Goal: Information Seeking & Learning: Learn about a topic

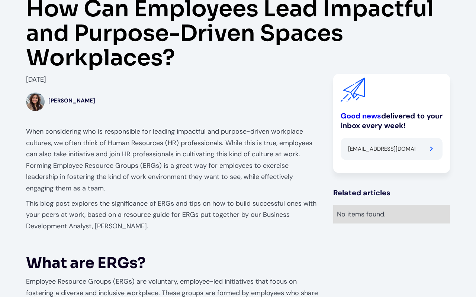
type input "[EMAIL_ADDRESS][DOMAIN_NAME]"
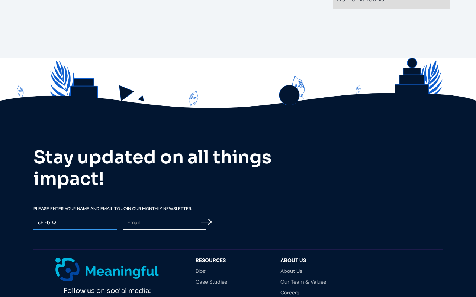
type input "sFIFbfQL"
type input "[EMAIL_ADDRESS][DOMAIN_NAME]"
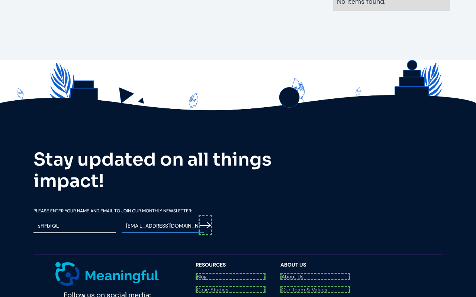
scroll to position [1566, 0]
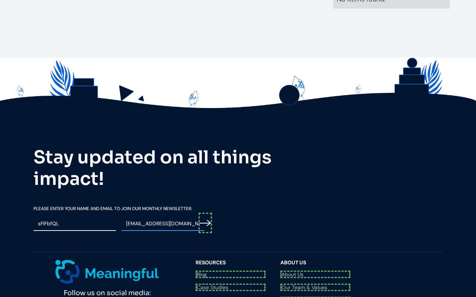
type input "Please wait..."
type input "[EMAIL_ADDRESS][DOMAIN_NAME]"
click at [206, 213] on input "Email Form" at bounding box center [205, 223] width 13 height 20
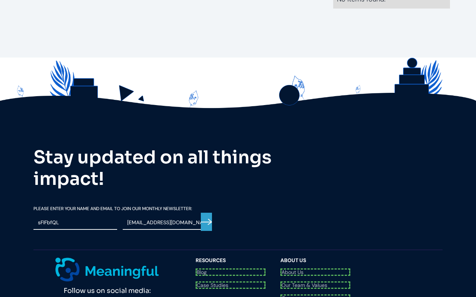
scroll to position [1587, 0]
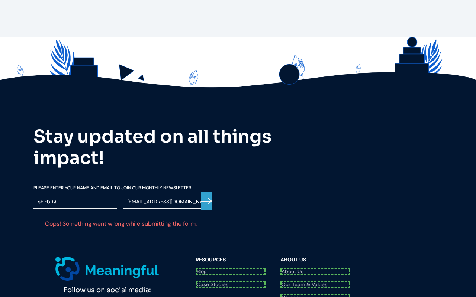
click at [121, 257] on div "Follow us on social media: Questions? Reach us at [EMAIL_ADDRESS][DOMAIN_NAME]" at bounding box center [110, 294] width 155 height 75
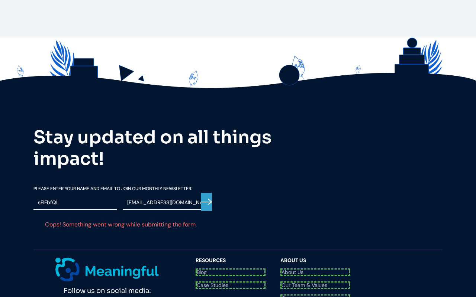
click at [231, 269] on link "Blog" at bounding box center [231, 272] width 70 height 7
click at [231, 280] on link "Case Studies" at bounding box center [231, 283] width 70 height 7
click at [315, 269] on link "About Us" at bounding box center [315, 272] width 70 height 7
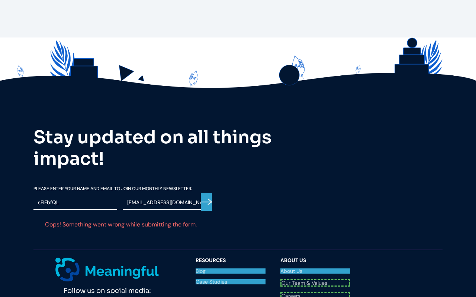
click at [315, 280] on link "Our Team & Values" at bounding box center [315, 283] width 70 height 7
click at [315, 290] on link "Careers" at bounding box center [315, 293] width 70 height 7
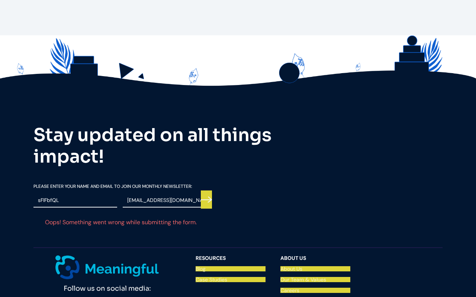
scroll to position [1584, 0]
